Goal: Navigation & Orientation: Understand site structure

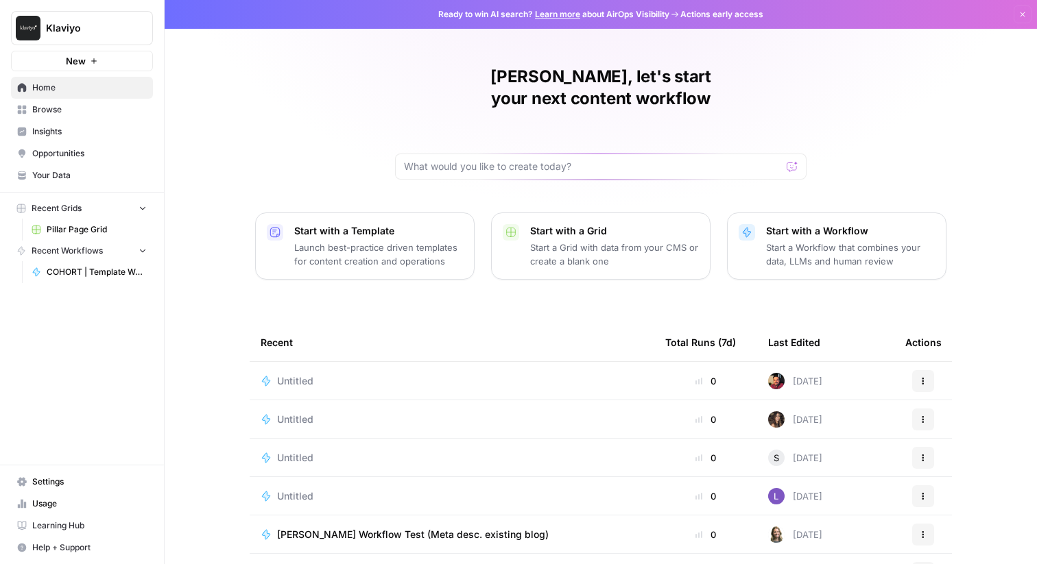
scroll to position [67, 0]
click at [396, 243] on p "Launch best-practice driven templates for content creation and operations" at bounding box center [378, 254] width 169 height 27
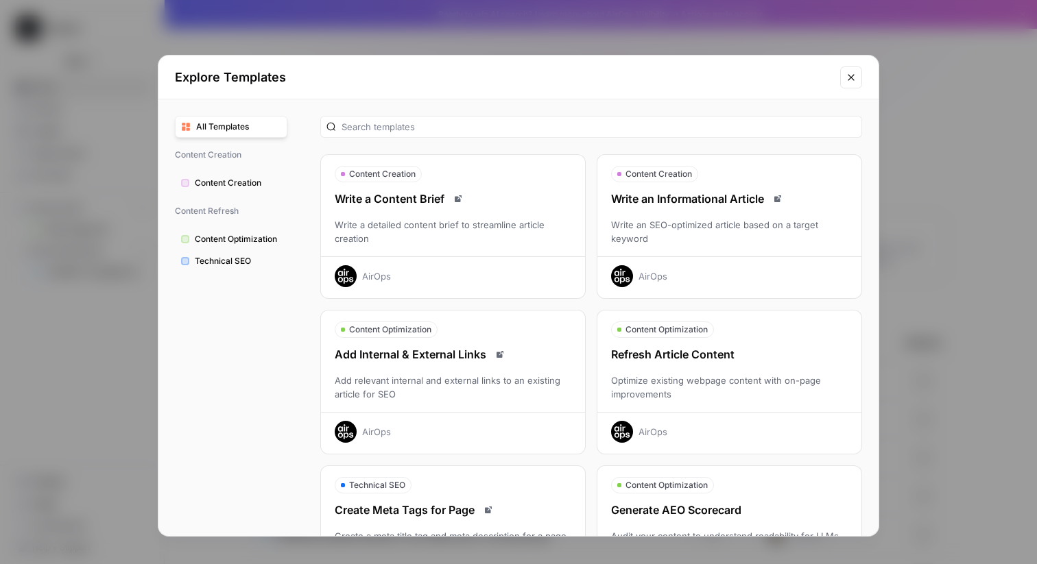
click at [856, 79] on icon "Close modal" at bounding box center [851, 77] width 11 height 11
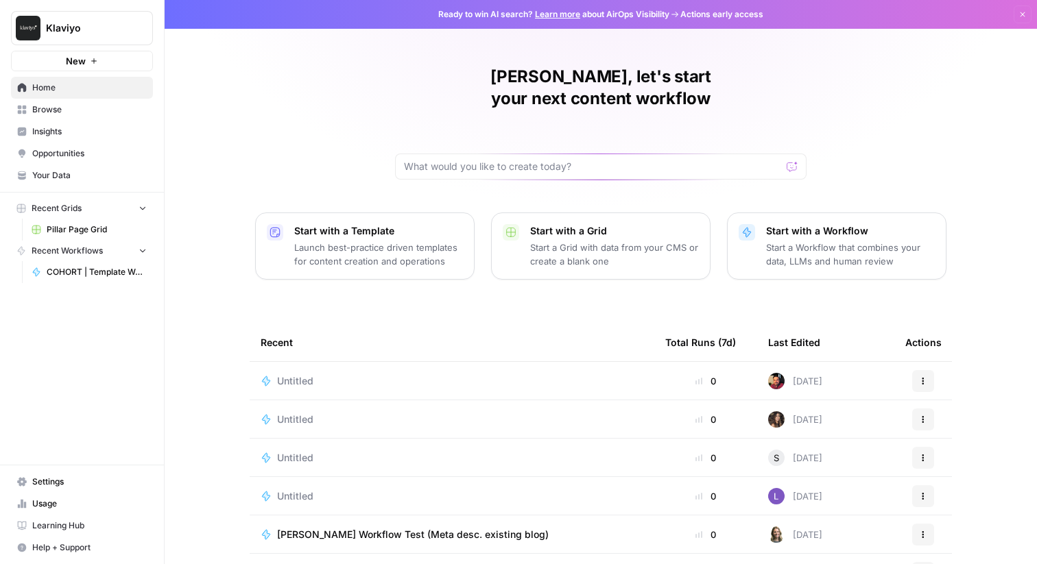
click at [909, 241] on p "Start a Workflow that combines your data, LLMs and human review" at bounding box center [850, 254] width 169 height 27
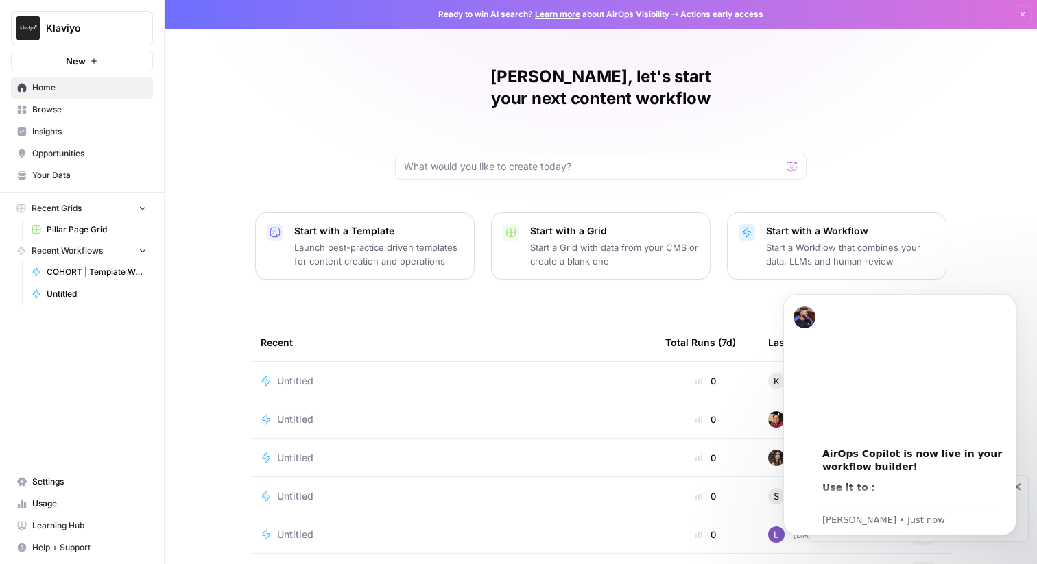
click at [369, 224] on div "Start with a Template Launch best-practice driven templates for content creatio…" at bounding box center [378, 246] width 169 height 44
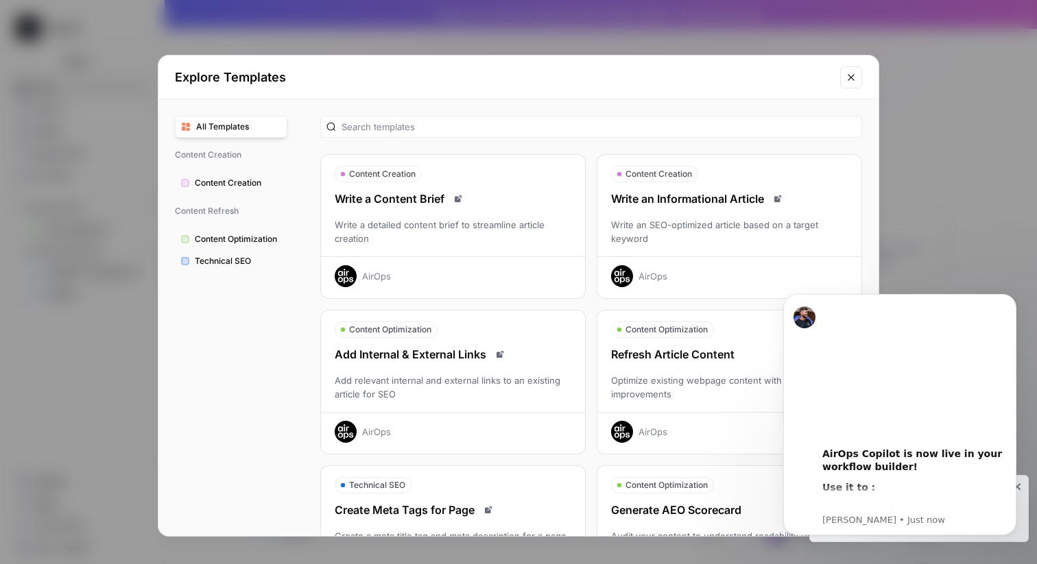
click at [263, 259] on span "Technical SEO" at bounding box center [238, 261] width 86 height 12
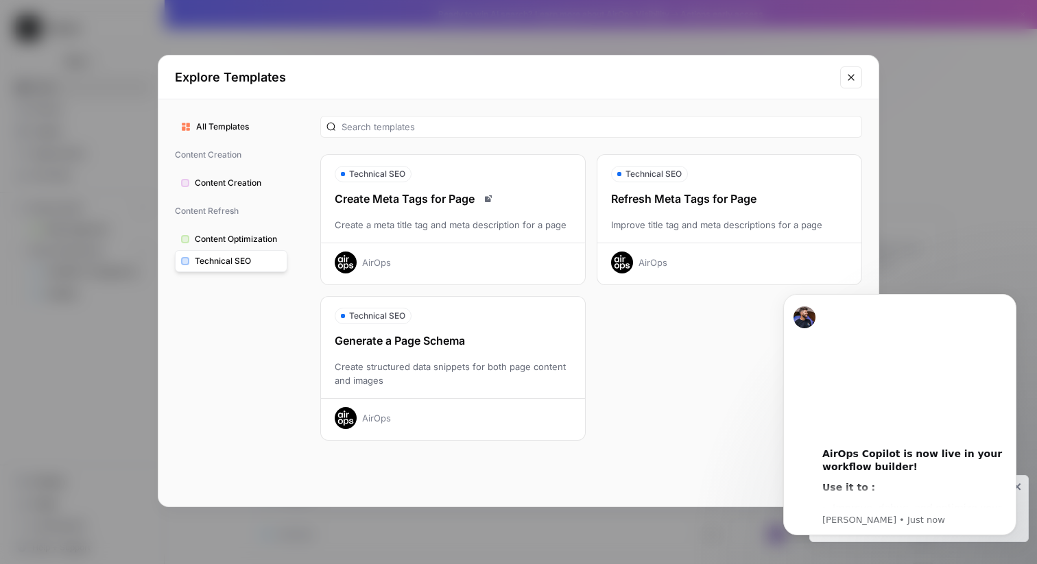
click at [251, 190] on button "Content Creation" at bounding box center [231, 183] width 112 height 22
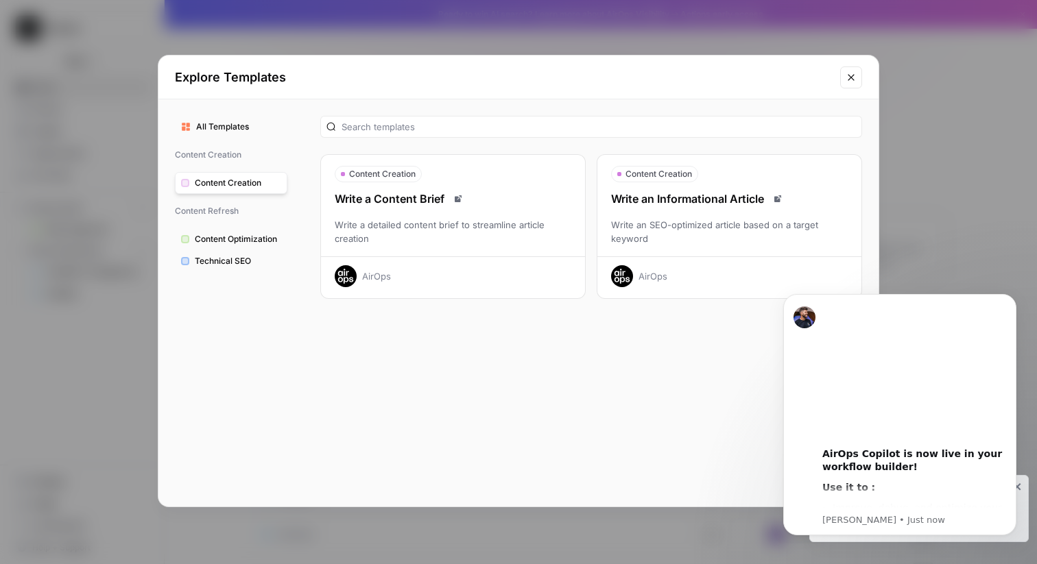
click at [233, 123] on span "All Templates" at bounding box center [238, 127] width 85 height 12
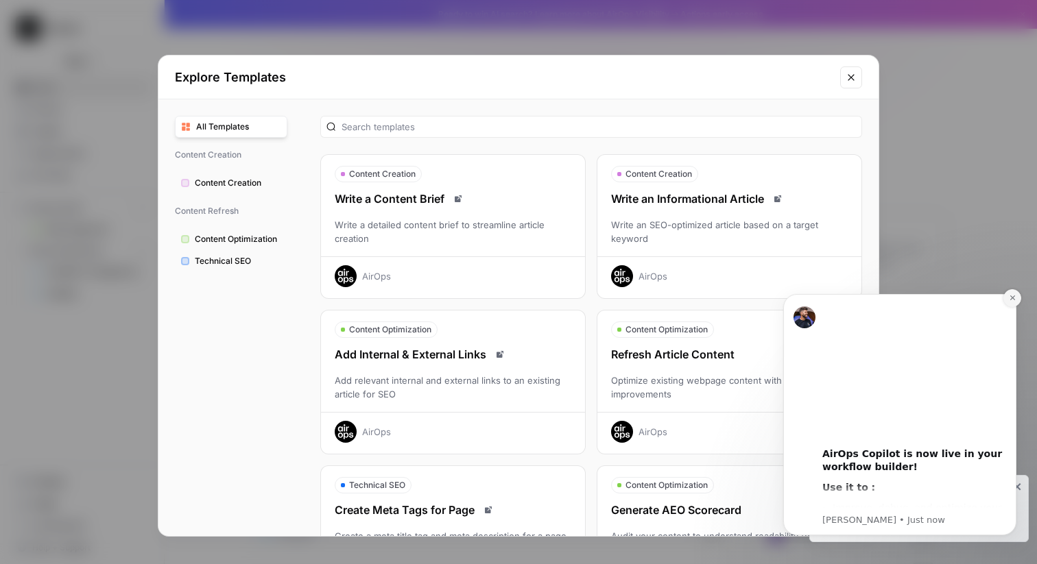
click at [1011, 303] on button "Dismiss notification" at bounding box center [1012, 298] width 18 height 18
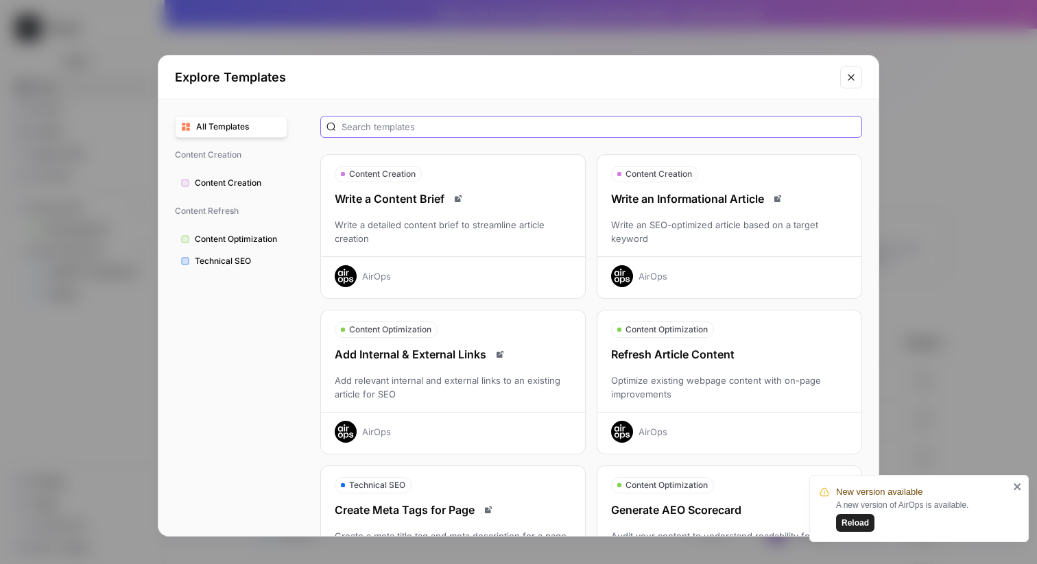
click at [508, 133] on input "text" at bounding box center [598, 127] width 514 height 14
click at [850, 81] on icon "Close modal" at bounding box center [851, 77] width 11 height 11
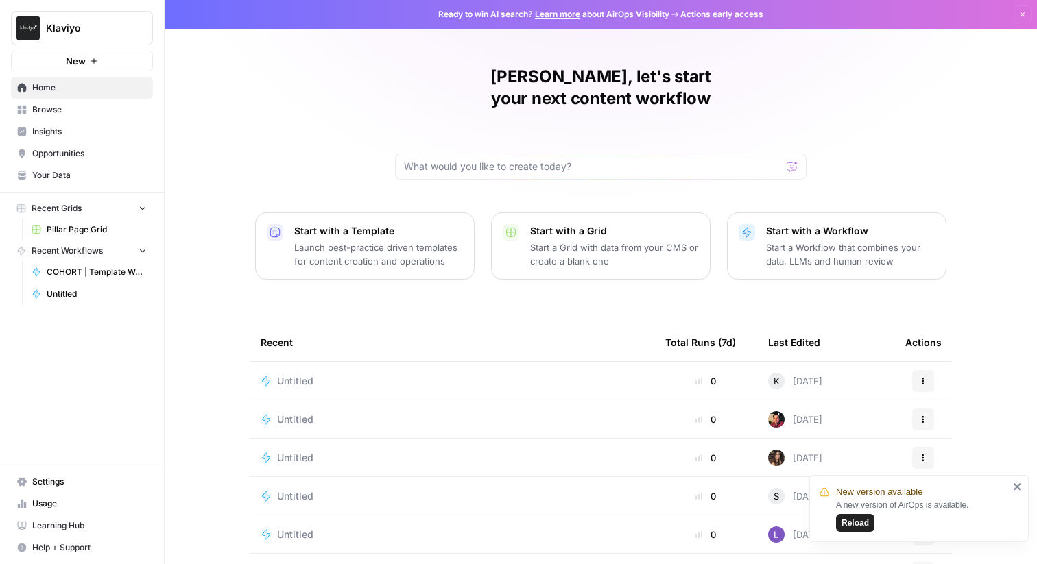
click at [58, 149] on span "Opportunities" at bounding box center [89, 153] width 115 height 12
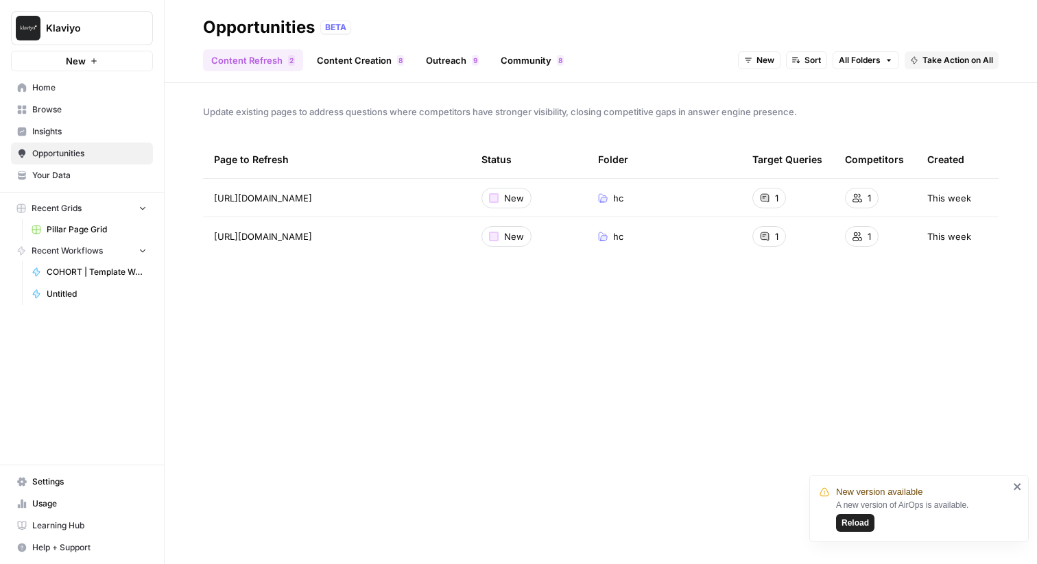
click at [51, 134] on span "Insights" at bounding box center [89, 131] width 115 height 12
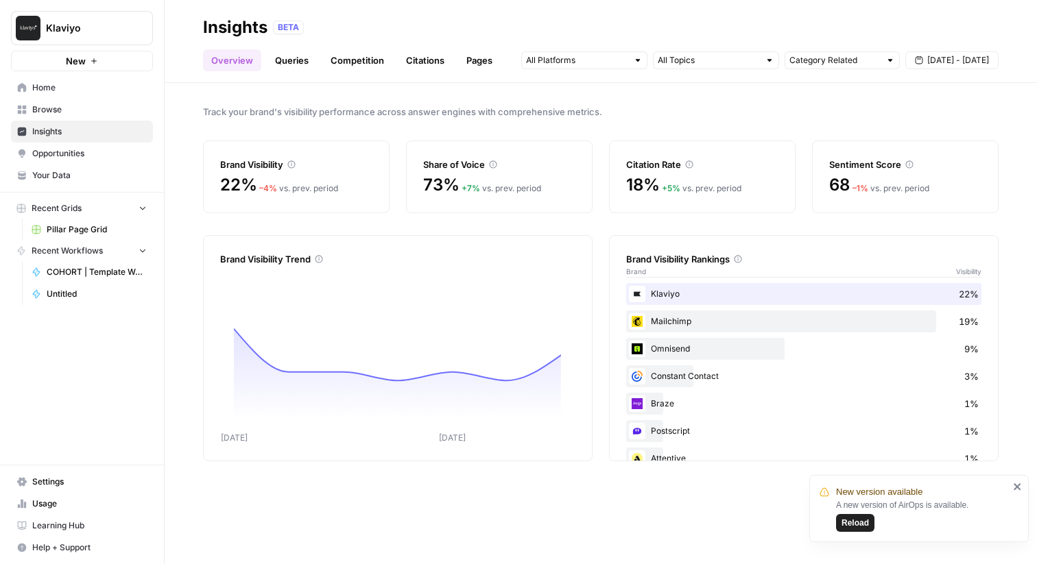
click at [51, 109] on span "Browse" at bounding box center [89, 110] width 115 height 12
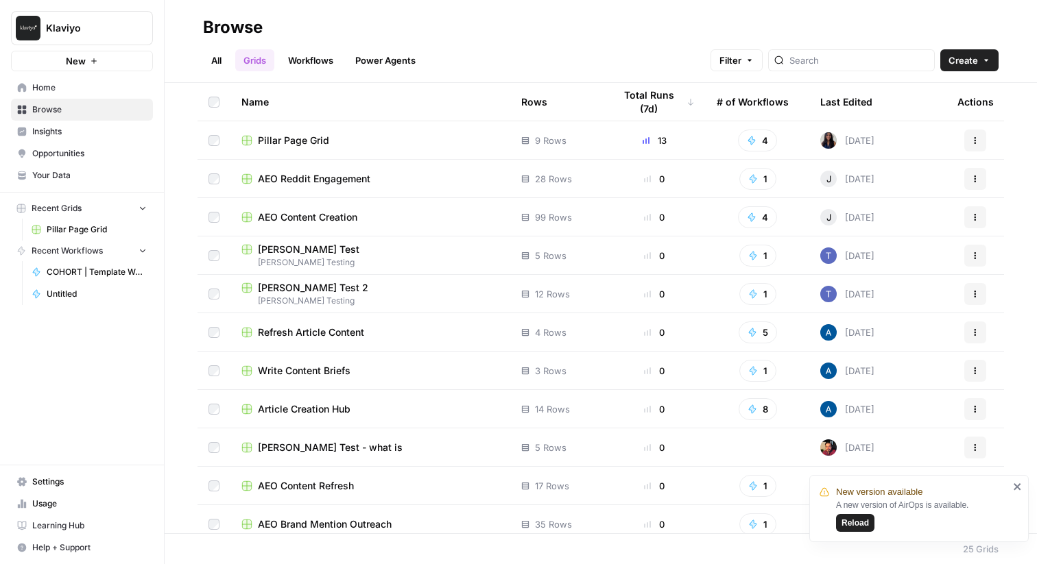
click at [51, 90] on span "Home" at bounding box center [89, 88] width 115 height 12
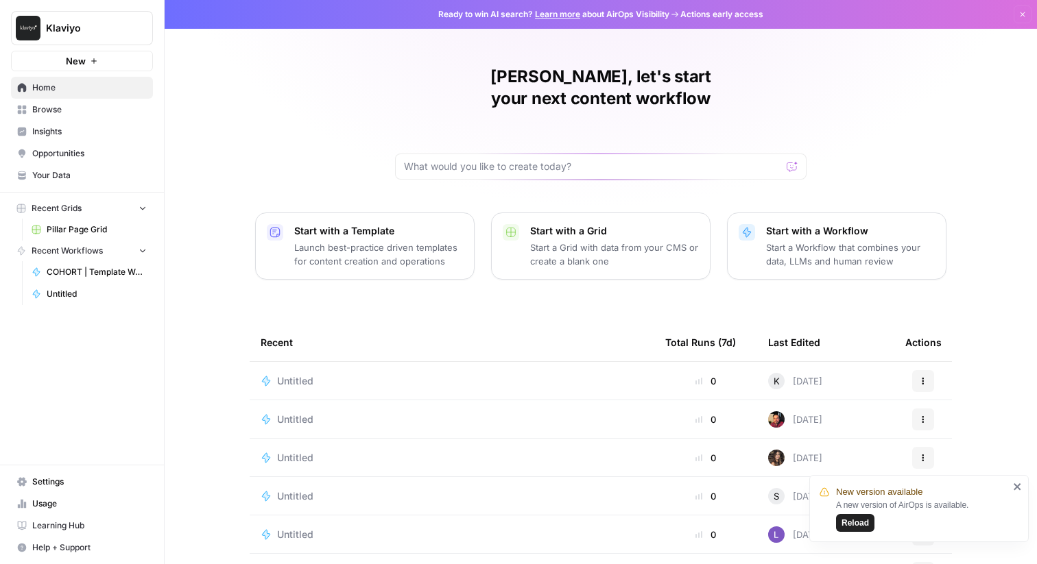
click at [58, 523] on span "Learning Hub" at bounding box center [89, 526] width 115 height 12
